Goal: Check status: Check status

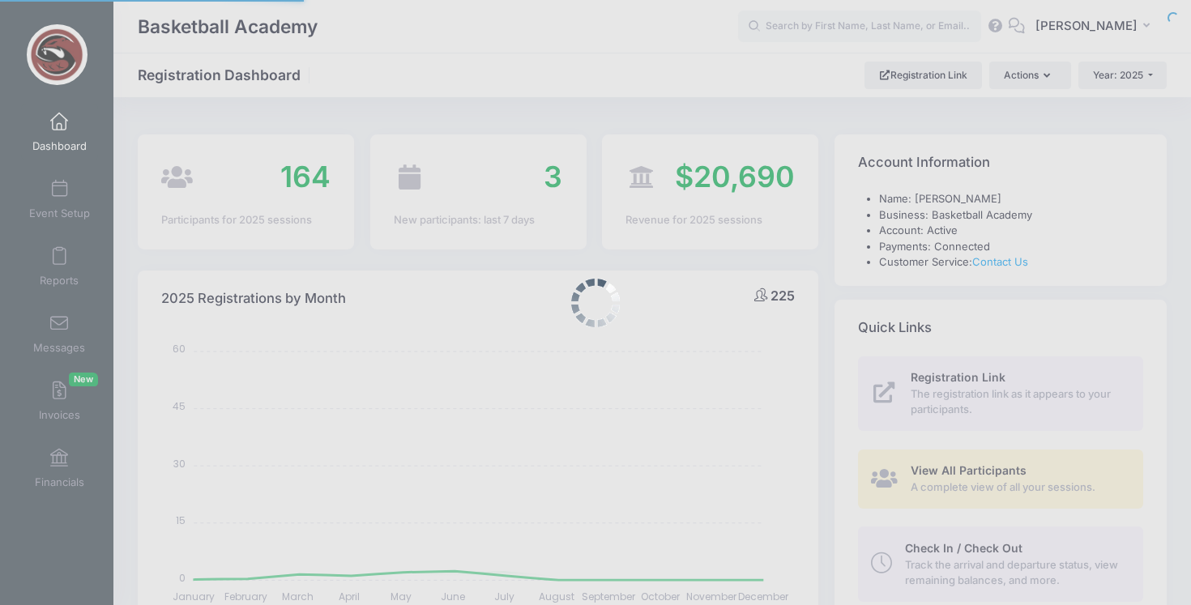
select select
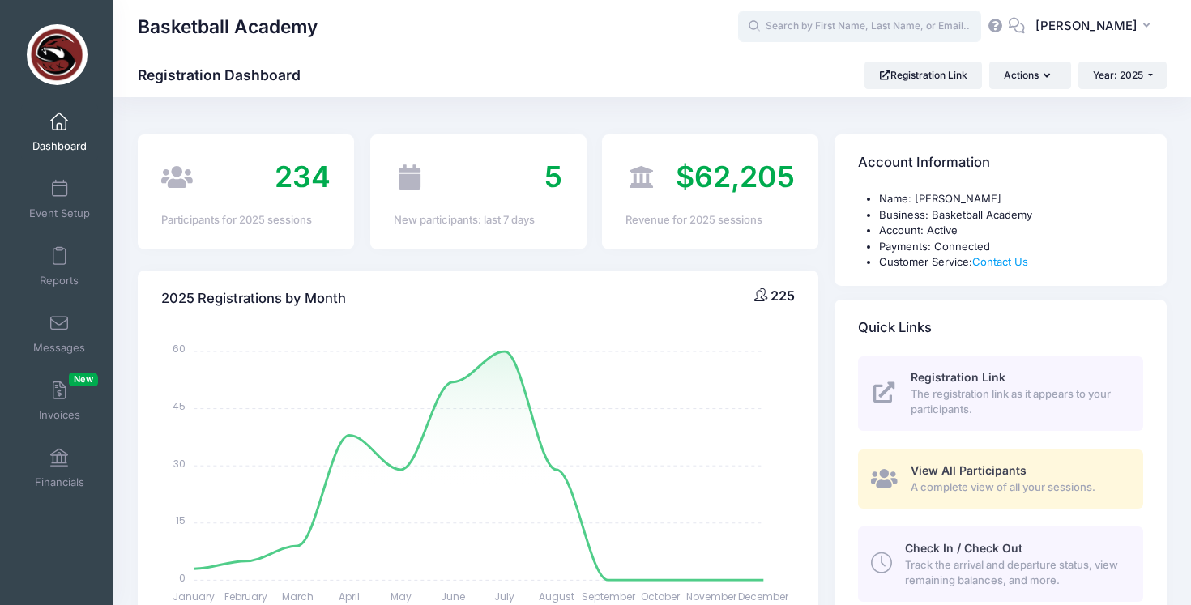
click at [824, 32] on input "text" at bounding box center [859, 27] width 243 height 32
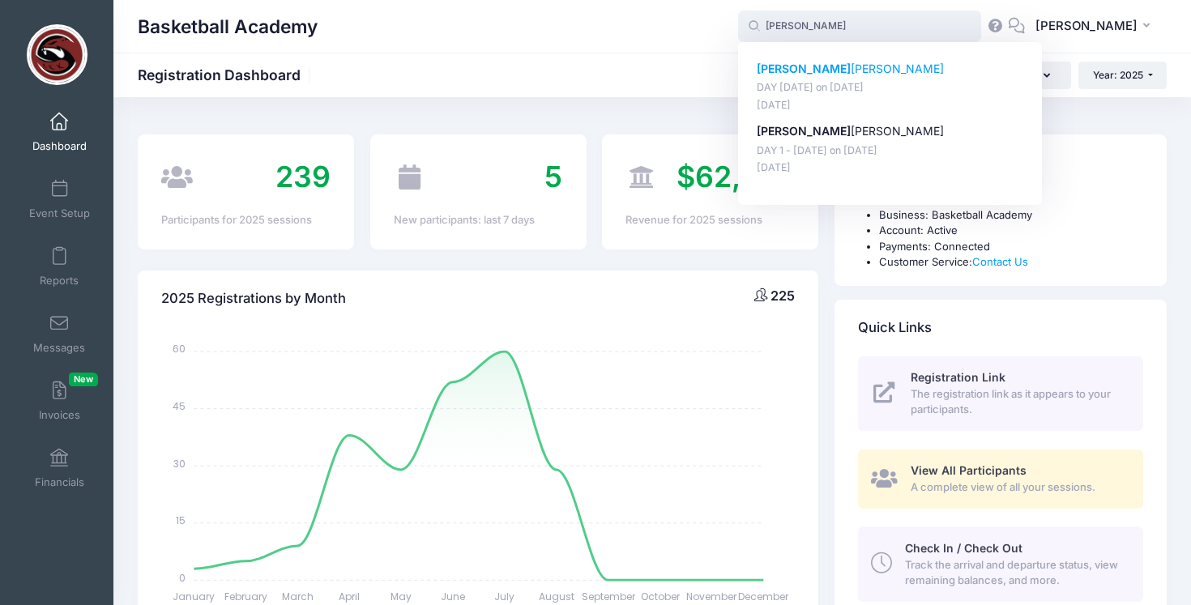
click at [828, 76] on p "Steele Labagh" at bounding box center [890, 69] width 267 height 17
type input "Steele Labagh (DAY 2 - August 10, Aug-10, 2025)"
